Goal: Task Accomplishment & Management: Use online tool/utility

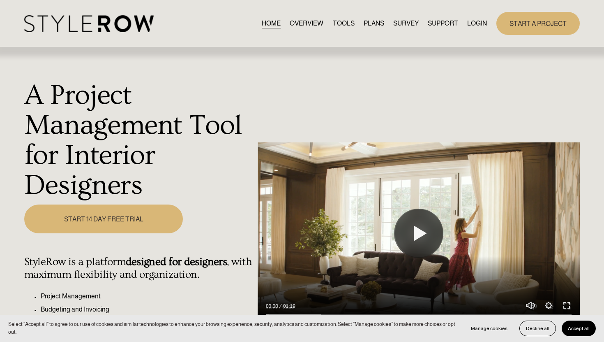
click at [482, 21] on link "LOGIN" at bounding box center [477, 23] width 20 height 11
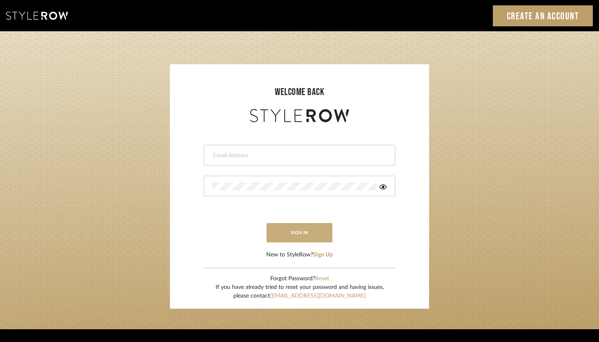
type input "brandon.hooddesigns@gmail.com"
click at [315, 229] on button "sign in" at bounding box center [299, 232] width 66 height 19
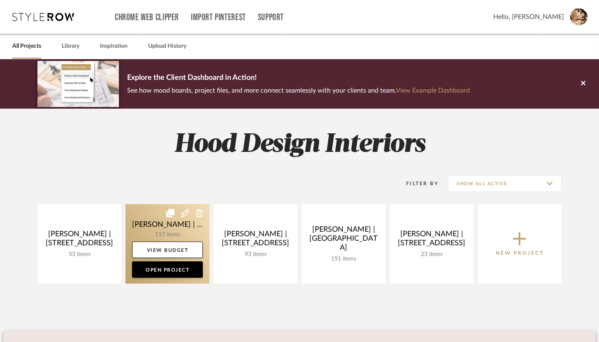
click at [165, 231] on link at bounding box center [167, 243] width 84 height 79
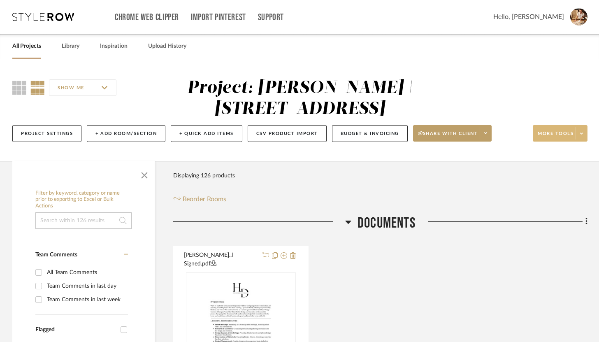
click at [583, 135] on span at bounding box center [581, 133] width 12 height 12
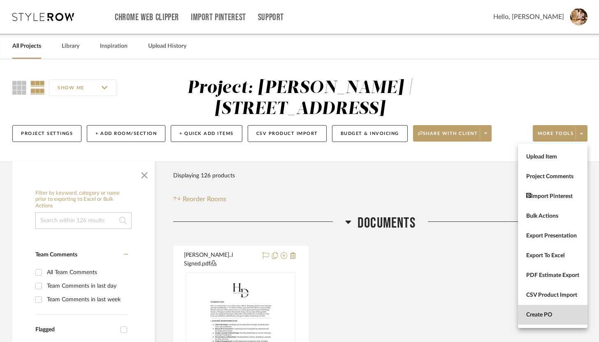
click at [549, 307] on button "Create PO" at bounding box center [552, 315] width 69 height 20
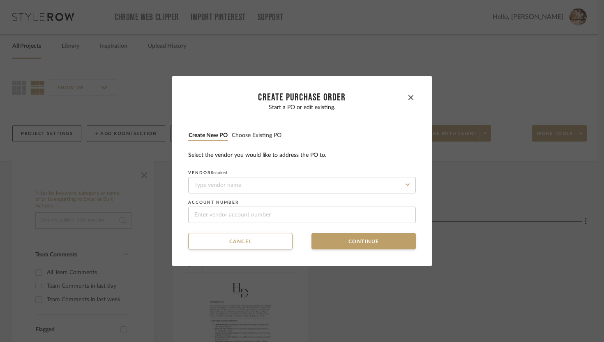
click at [271, 134] on button "Choose existing PO" at bounding box center [256, 136] width 51 height 8
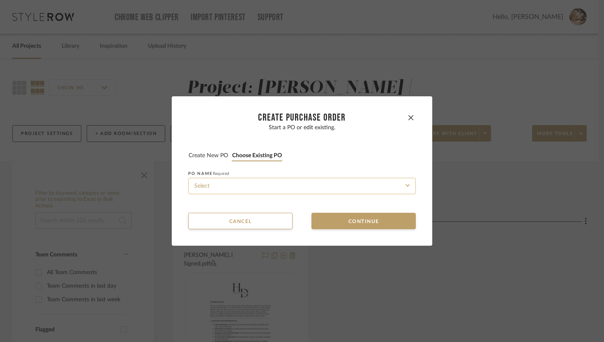
click at [255, 182] on input at bounding box center [302, 186] width 228 height 16
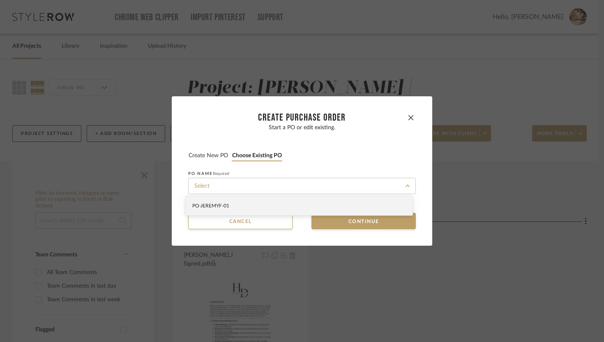
click at [251, 205] on div "PO-JEREMYF-01" at bounding box center [299, 205] width 227 height 19
type input "PO-JEREMYF-01"
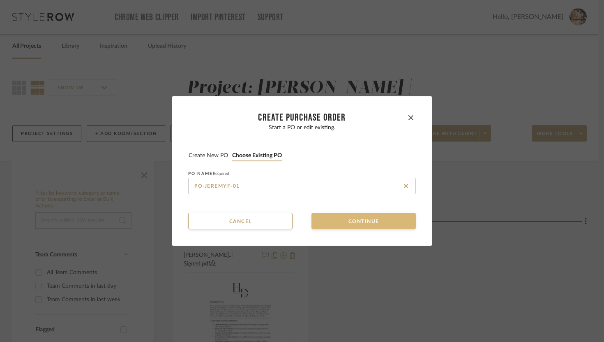
click at [352, 225] on button "Continue" at bounding box center [364, 221] width 104 height 16
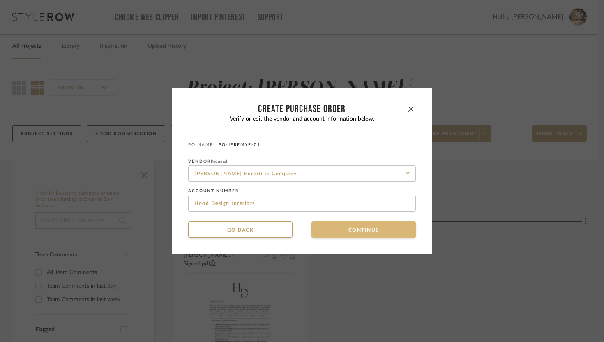
click at [352, 225] on button "Continue" at bounding box center [364, 229] width 104 height 16
click at [378, 227] on button "Continue" at bounding box center [364, 229] width 104 height 16
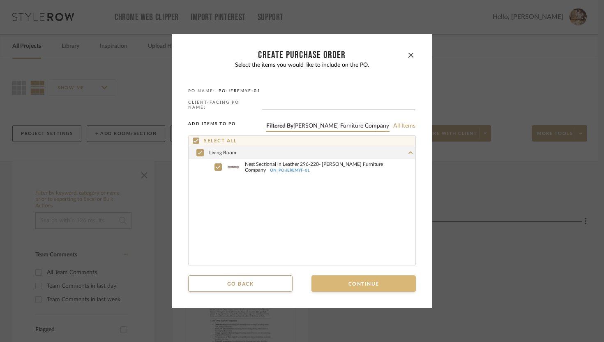
click at [370, 283] on button "Continue" at bounding box center [364, 283] width 104 height 16
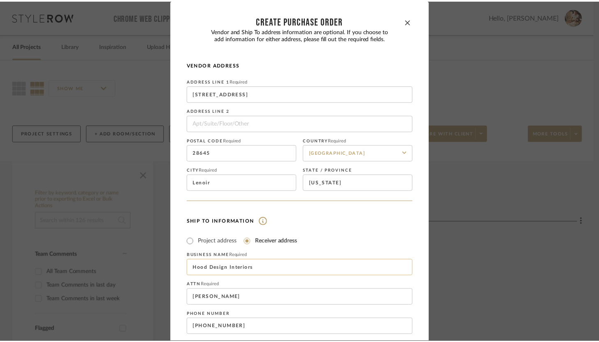
scroll to position [155, 0]
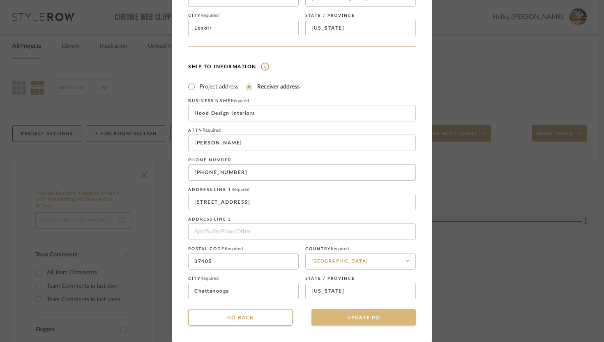
click at [345, 317] on button "UPDATE PO" at bounding box center [364, 317] width 104 height 16
